Goal: Task Accomplishment & Management: Manage account settings

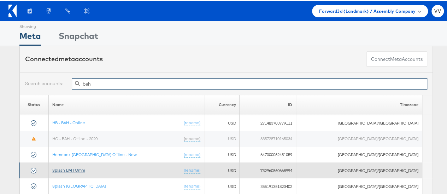
type input "bah"
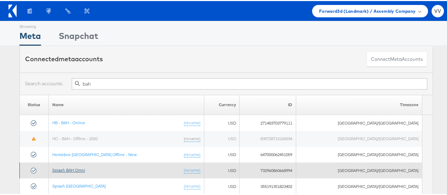
click at [85, 168] on link "Splash BAH Omni" at bounding box center [68, 168] width 33 height 5
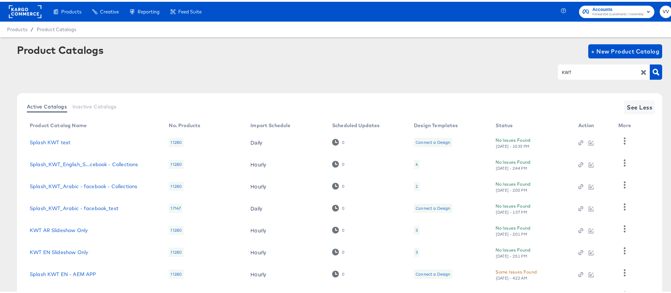
click at [575, 69] on input "KWT" at bounding box center [598, 70] width 75 height 8
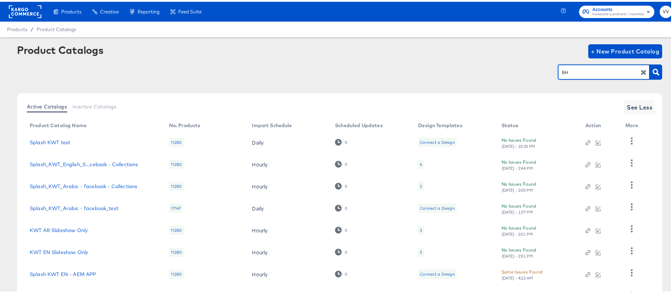
type input "BH"
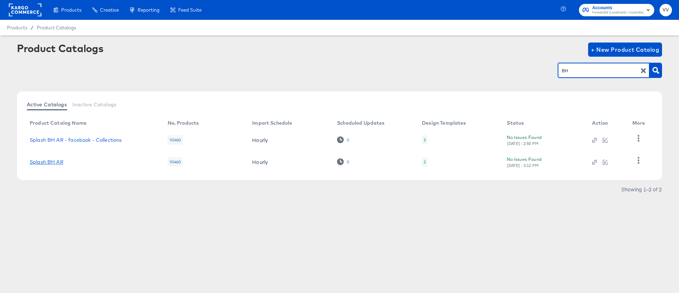
click at [56, 159] on link "Splash BH AR" at bounding box center [47, 162] width 34 height 6
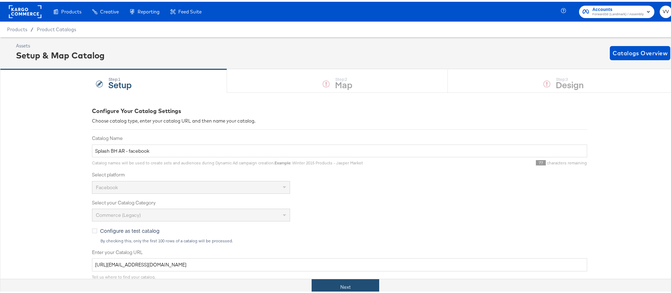
click at [356, 284] on button "Next" at bounding box center [346, 285] width 68 height 16
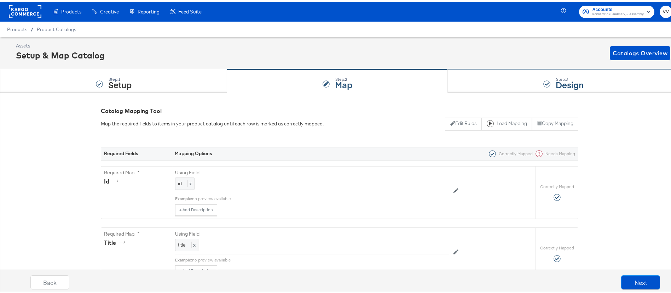
click at [504, 81] on div "Step: 3 Design" at bounding box center [563, 79] width 231 height 23
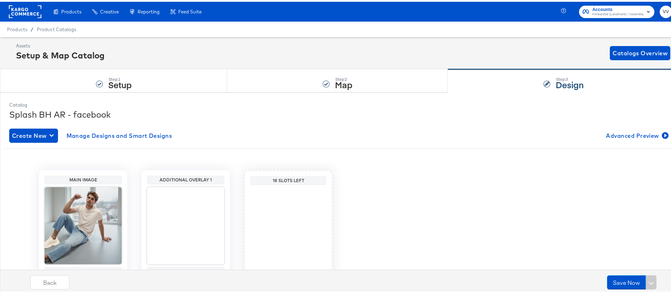
scroll to position [45, 0]
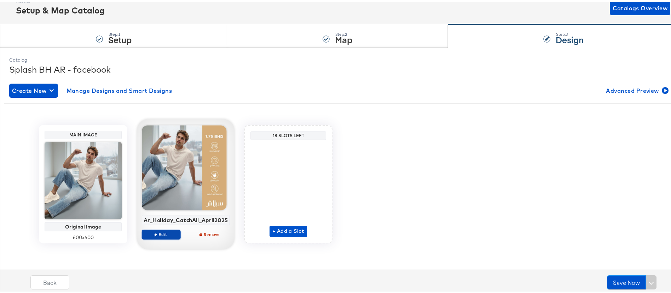
click at [163, 231] on span "Edit" at bounding box center [161, 232] width 33 height 5
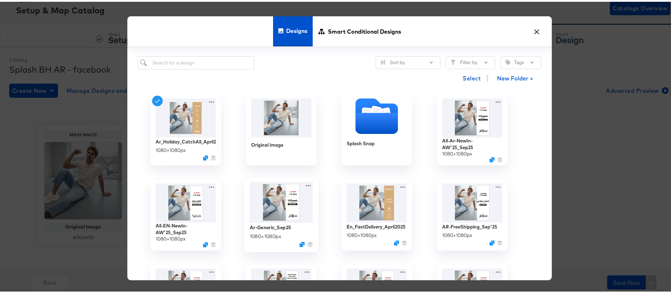
click at [266, 211] on img at bounding box center [281, 200] width 63 height 41
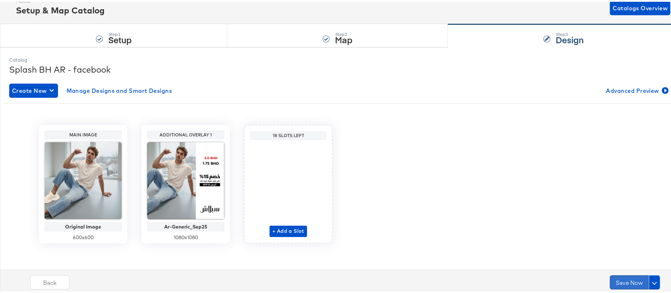
click at [616, 280] on button "Save Now" at bounding box center [629, 280] width 39 height 14
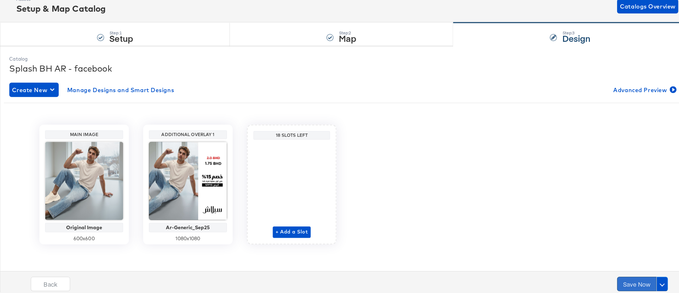
scroll to position [0, 0]
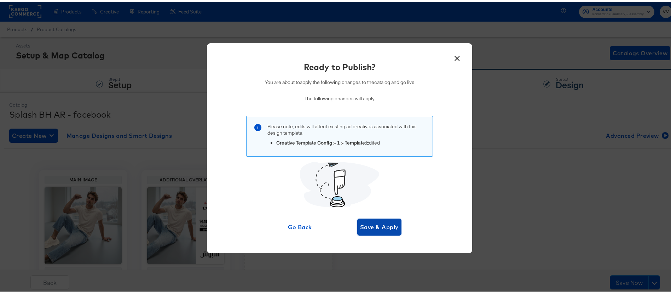
click at [387, 224] on span "Save & Apply" at bounding box center [379, 225] width 39 height 10
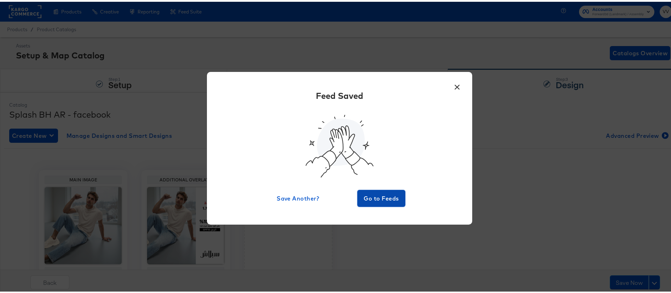
click at [382, 201] on span "Go to Feeds" at bounding box center [381, 196] width 42 height 10
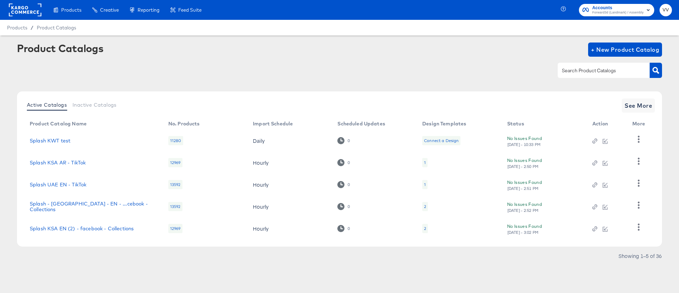
click at [565, 70] on input "text" at bounding box center [598, 70] width 75 height 8
type input "b"
click at [202, 98] on div "Active Catalogs Inactive Catalogs See More" at bounding box center [339, 105] width 631 height 14
click at [580, 72] on input "text" at bounding box center [598, 70] width 75 height 8
type input "bh"
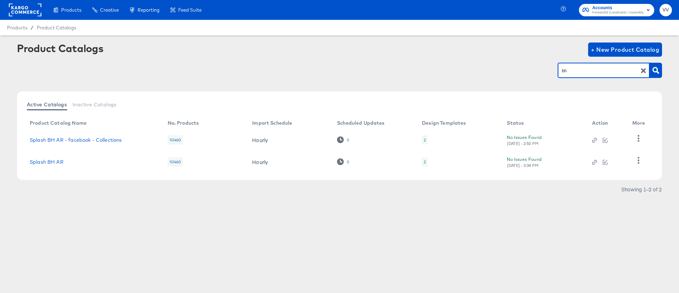
click at [425, 161] on div "2" at bounding box center [425, 162] width 2 height 6
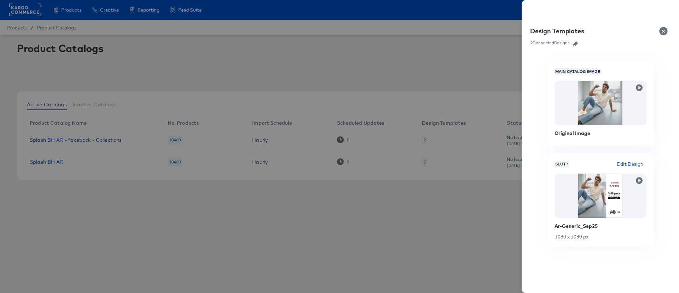
click at [417, 225] on div at bounding box center [339, 146] width 679 height 293
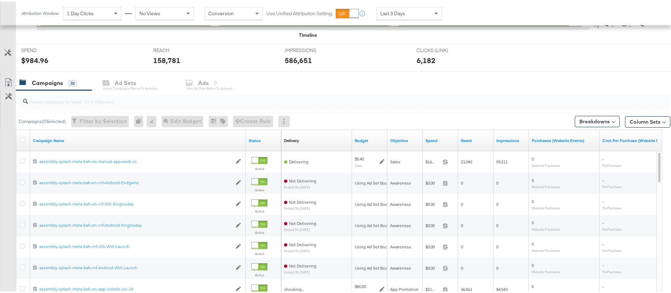
scroll to position [251, 0]
click at [96, 102] on input "search" at bounding box center [319, 96] width 583 height 14
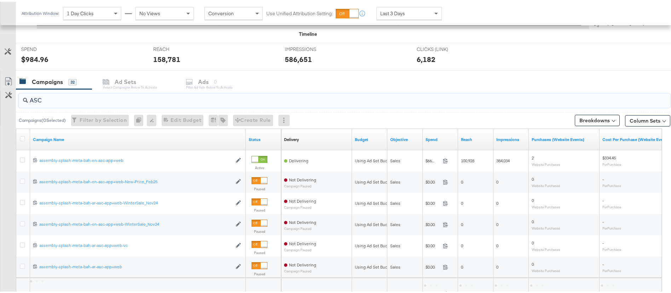
type input "ASC"
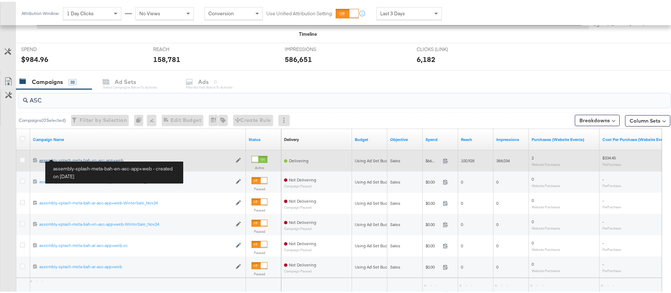
click at [72, 157] on div "assembly-splash-meta-bah-en-asc-app+web assembly-splash-meta-bah-en-asc-app+web" at bounding box center [135, 159] width 193 height 6
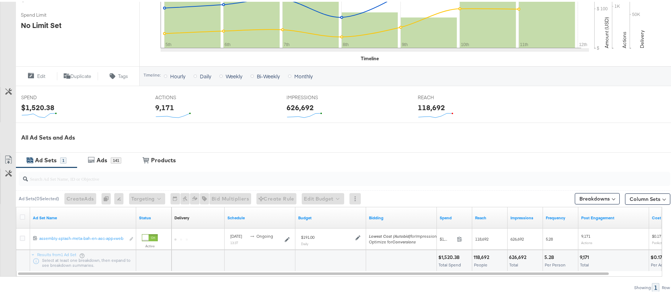
scroll to position [243, 0]
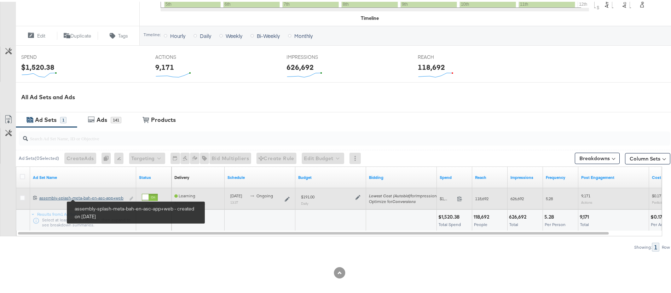
click at [93, 196] on div "assembly-splash-meta-bah-en-asc-app+web assembly-splash-meta-bah-en-asc-app+web" at bounding box center [82, 196] width 86 height 6
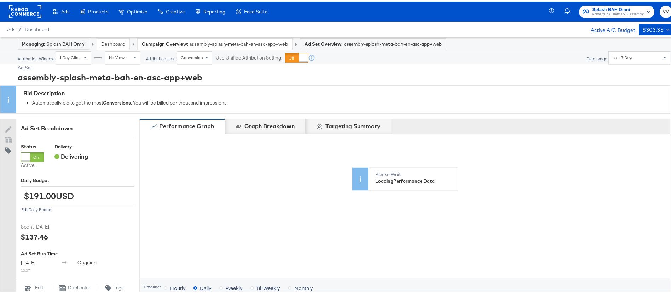
scroll to position [278, 0]
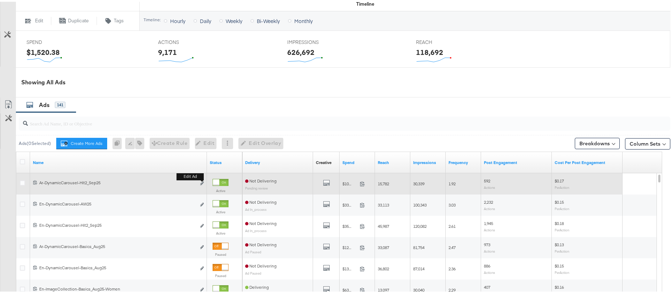
click at [202, 183] on button "Edit ad" at bounding box center [202, 181] width 4 height 7
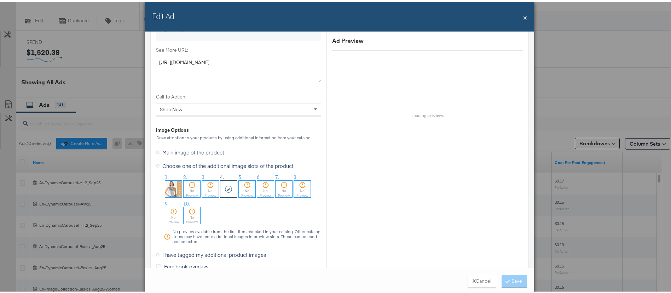
scroll to position [624, 0]
click at [523, 13] on button "X" at bounding box center [525, 16] width 4 height 14
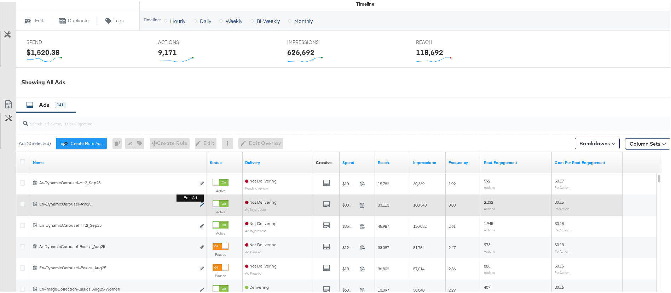
click at [202, 202] on icon "link" at bounding box center [202, 203] width 4 height 4
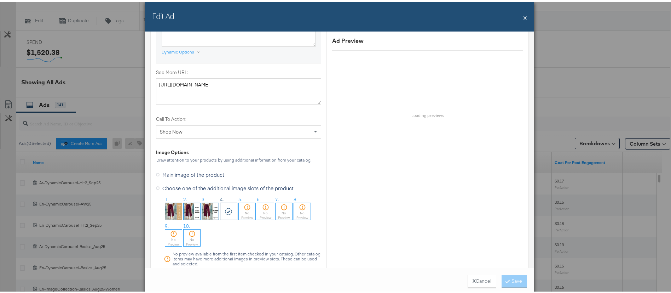
scroll to position [598, 0]
click at [167, 215] on img at bounding box center [173, 211] width 17 height 17
click at [516, 276] on button "Save" at bounding box center [514, 279] width 25 height 13
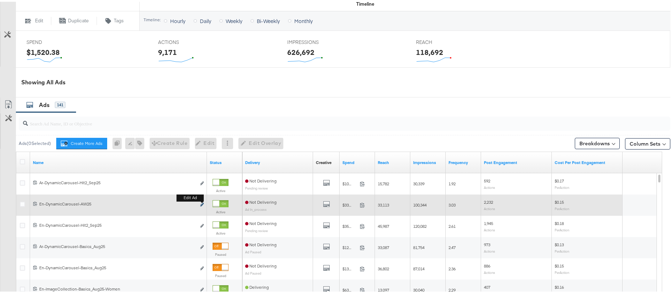
click at [201, 204] on icon "link" at bounding box center [202, 203] width 4 height 4
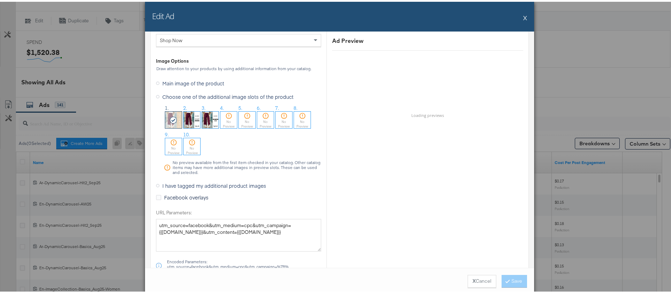
scroll to position [695, 0]
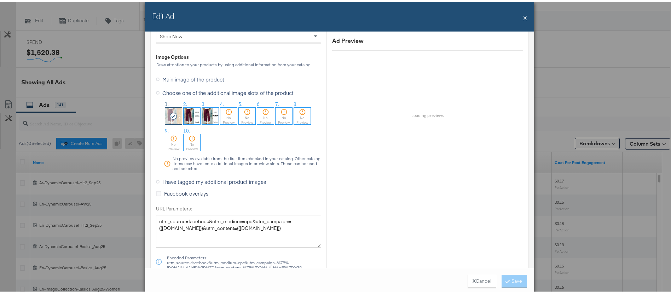
click at [187, 118] on img at bounding box center [192, 114] width 17 height 17
click at [507, 278] on button "Save" at bounding box center [514, 279] width 25 height 13
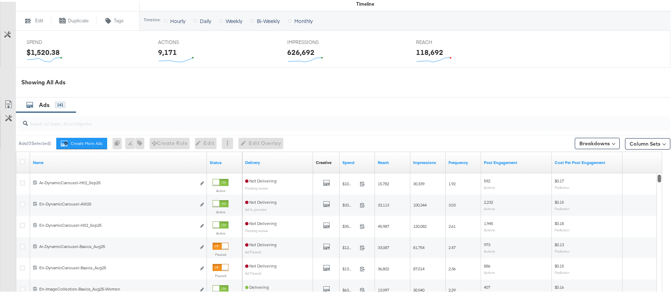
drag, startPoint x: 659, startPoint y: 177, endPoint x: 658, endPoint y: 166, distance: 11.0
click at [658, 166] on div "Name Status Delivery Creative Sorting Unavailable Spend Reach Impressions Frequ…" at bounding box center [339, 248] width 646 height 197
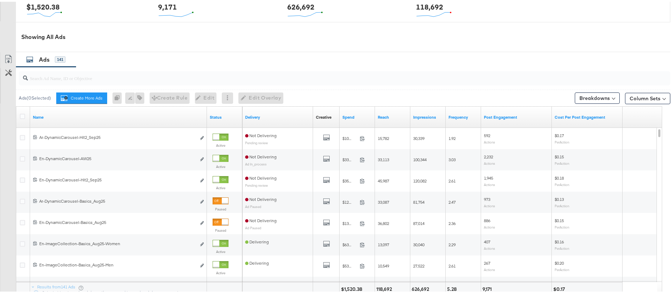
scroll to position [323, 0]
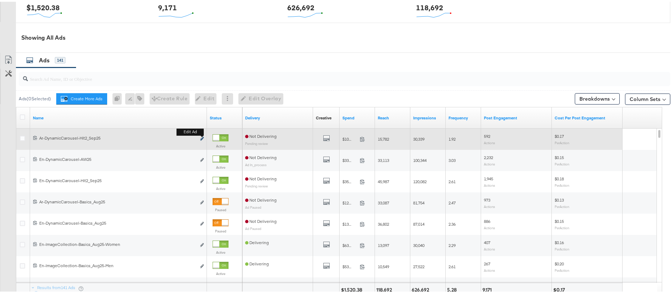
click at [200, 136] on button "Edit ad" at bounding box center [202, 136] width 4 height 7
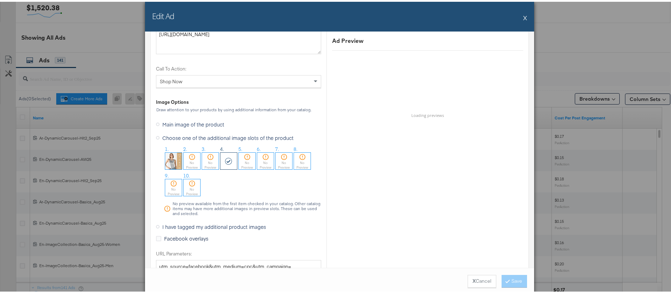
scroll to position [656, 0]
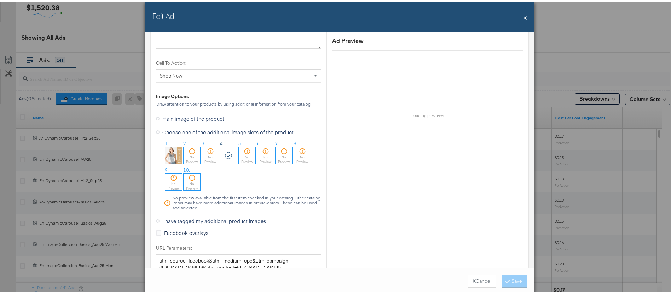
click at [523, 19] on button "X" at bounding box center [525, 16] width 4 height 14
